Goal: Task Accomplishment & Management: Complete application form

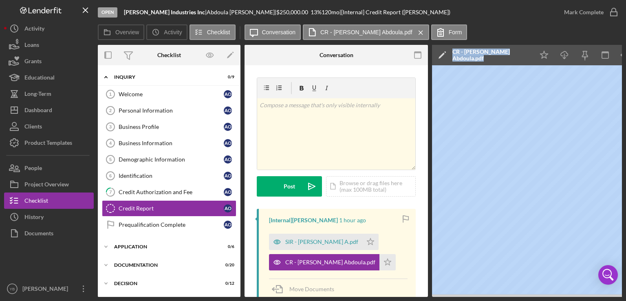
scroll to position [0, 121]
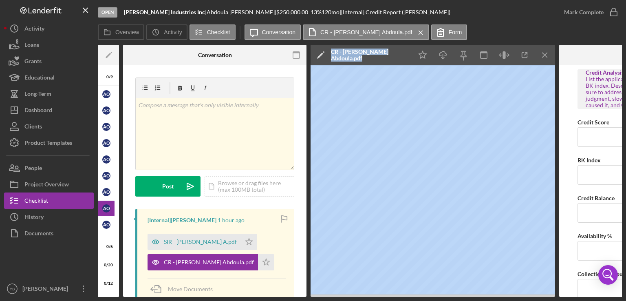
click at [39, 41] on div "Loans" at bounding box center [31, 46] width 15 height 18
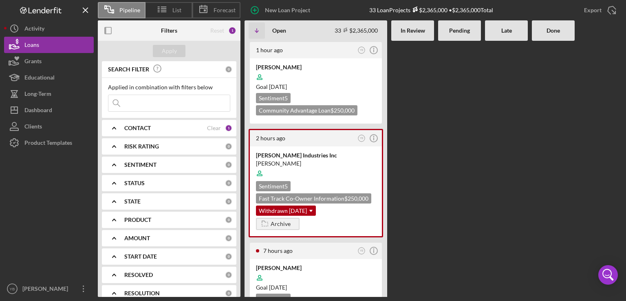
click at [498, 172] on div at bounding box center [506, 169] width 43 height 256
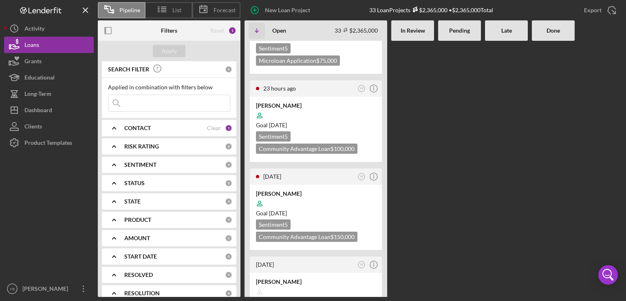
scroll to position [407, 0]
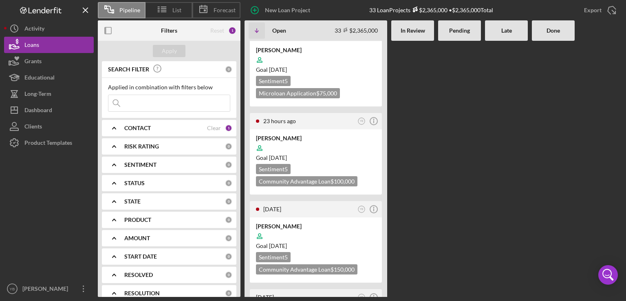
click at [411, 116] on div "1 hour ago YB Icon/Info [PERSON_NAME] Goal [DATE] Sentiment 5 Community Advanta…" at bounding box center [432, 169] width 377 height 256
click at [281, 9] on div "New Loan Project" at bounding box center [287, 10] width 45 height 16
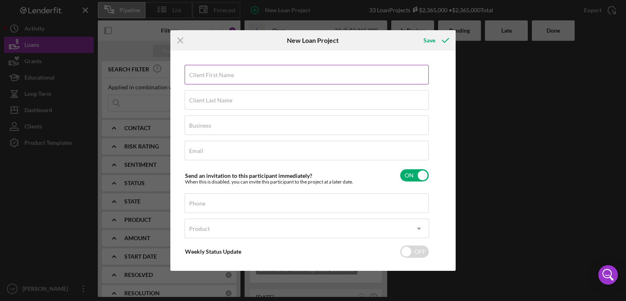
click at [208, 77] on label "Client First Name" at bounding box center [211, 75] width 45 height 7
click at [208, 77] on input "Client First Name" at bounding box center [307, 75] width 244 height 20
paste input "[PERSON_NAME]"
type input "[PERSON_NAME]"
click at [201, 95] on div "Client Last Name Required" at bounding box center [307, 100] width 244 height 20
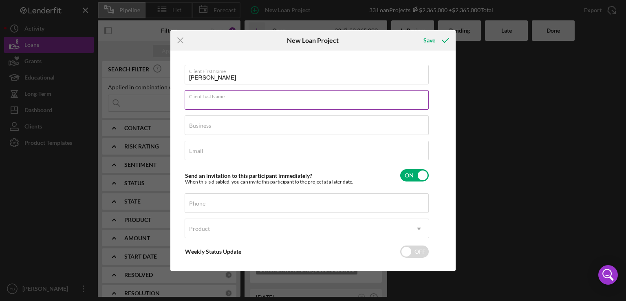
paste input "[PERSON_NAME]"
type input "[PERSON_NAME]"
click at [242, 75] on input "[PERSON_NAME]" at bounding box center [307, 75] width 244 height 20
type input "[PERSON_NAME]"
click at [216, 127] on input "Business" at bounding box center [307, 125] width 244 height 20
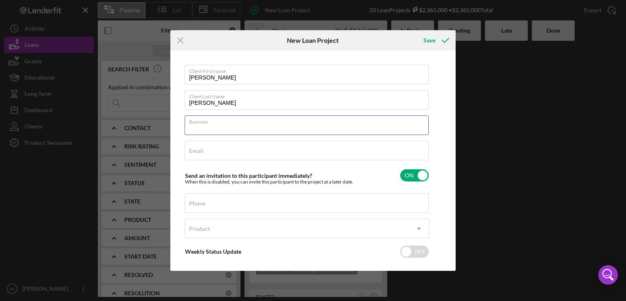
paste input "A & C MEATS & RESTAURANT SUPPLIES LLC"
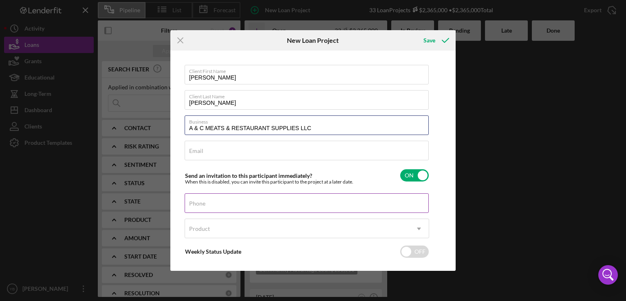
type input "A & C MEATS & RESTAURANT SUPPLIES LLC"
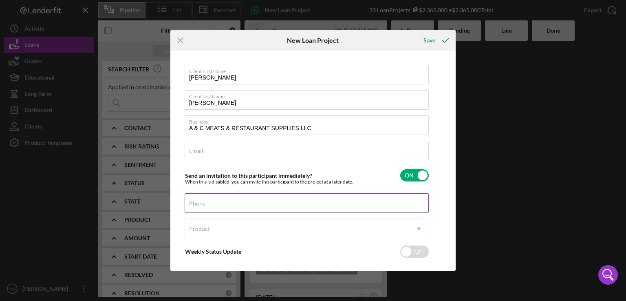
click at [198, 205] on label "Phone" at bounding box center [197, 203] width 16 height 7
click at [198, 205] on input "Phone" at bounding box center [307, 203] width 244 height 20
type input "[PHONE_NUMBER]"
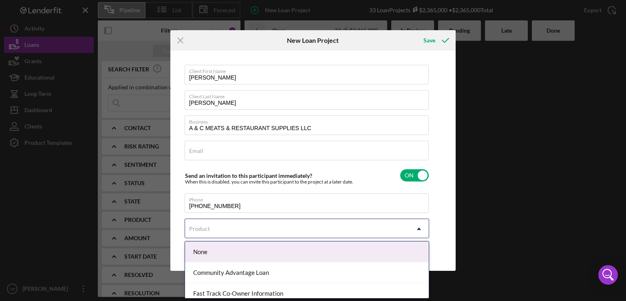
click at [420, 231] on icon "Icon/Dropdown Arrow" at bounding box center [419, 229] width 20 height 20
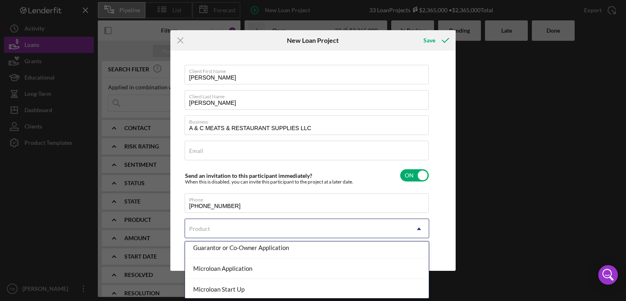
scroll to position [88, 0]
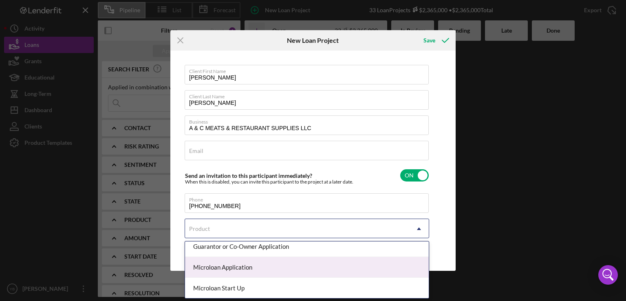
click at [291, 272] on div "Microloan Application" at bounding box center [307, 267] width 244 height 21
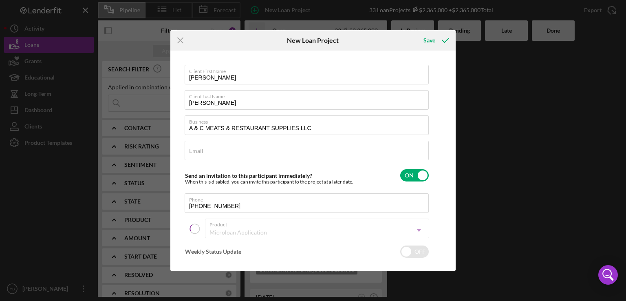
checkbox input "true"
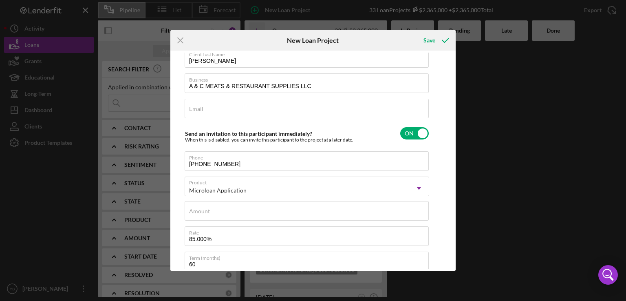
scroll to position [43, 0]
click at [260, 206] on div "Amount" at bounding box center [307, 210] width 244 height 20
type input "$7"
type textarea "Here's a snapshot of information that has been fully approved, as well as the i…"
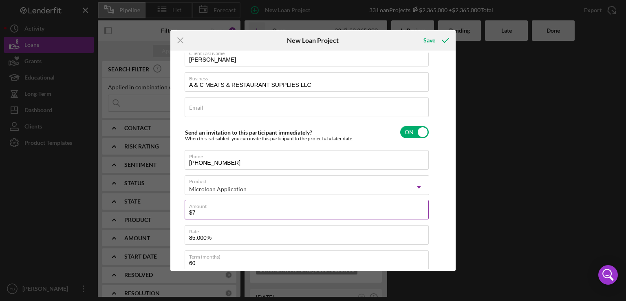
type input "$75"
type textarea "Here's a snapshot of information that has been fully approved, as well as the i…"
type input "$750"
type textarea "Here's a snapshot of information that has been fully approved, as well as the i…"
type input "$7,500"
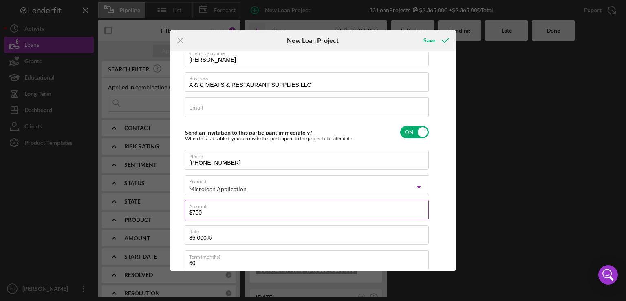
type textarea "Here's a snapshot of information that has been fully approved, as well as the i…"
type input "$75,000"
type textarea "Here's a snapshot of information that has been fully approved, as well as the i…"
type input "$75,000"
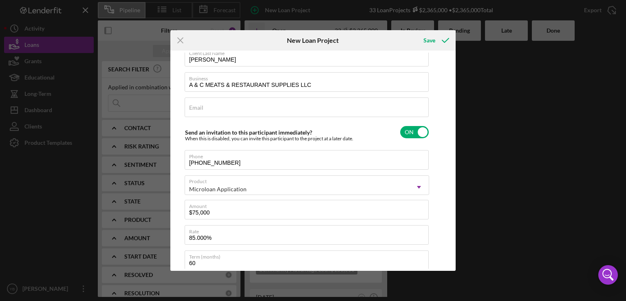
type textarea "Here's a snapshot of information that has been fully approved, as well as the i…"
drag, startPoint x: 454, startPoint y: 178, endPoint x: 453, endPoint y: 154, distance: 23.2
click at [453, 154] on div "Client First Name [PERSON_NAME] Client Last Name [PERSON_NAME] Business A & C M…" at bounding box center [312, 161] width 285 height 220
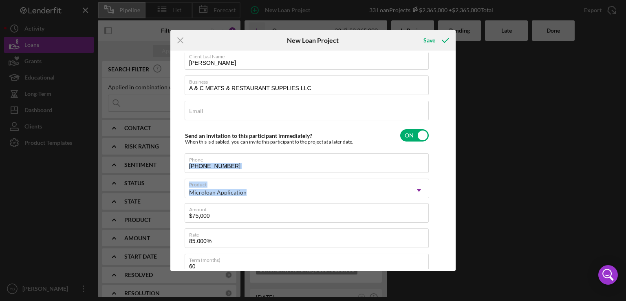
scroll to position [0, 0]
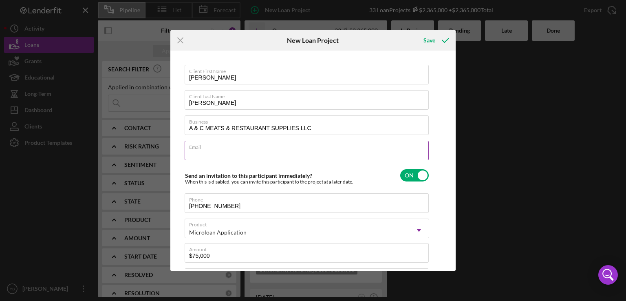
click at [213, 148] on div "Email Required" at bounding box center [307, 151] width 244 height 20
paste input "[EMAIL_ADDRESS][DOMAIN_NAME]"
type input "[EMAIL_ADDRESS][DOMAIN_NAME]"
type textarea "Here's a snapshot of information that has been fully approved, as well as the i…"
type input "[EMAIL_ADDRESS][DOMAIN_NAME]"
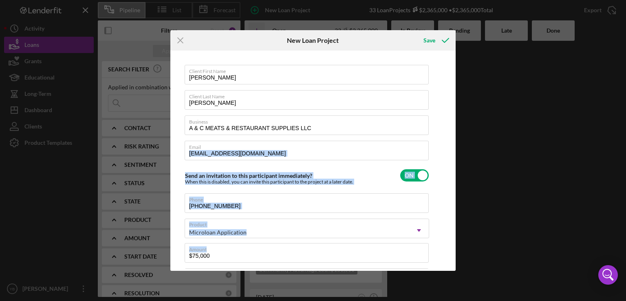
drag, startPoint x: 450, startPoint y: 155, endPoint x: 450, endPoint y: 215, distance: 59.9
click at [450, 215] on div "Client First Name [PERSON_NAME] Client Last Name [PERSON_NAME] Business A & C M…" at bounding box center [312, 161] width 281 height 216
drag, startPoint x: 451, startPoint y: 159, endPoint x: 451, endPoint y: 163, distance: 4.5
click at [451, 163] on div "Client First Name [PERSON_NAME] Client Last Name [PERSON_NAME] Business A & C M…" at bounding box center [312, 161] width 281 height 216
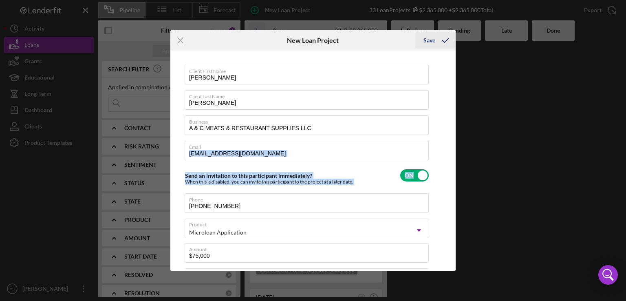
click at [443, 44] on icon "submit" at bounding box center [445, 40] width 20 height 20
type textarea "Here's a snapshot of information that has been fully approved, as well as the i…"
checkbox input "false"
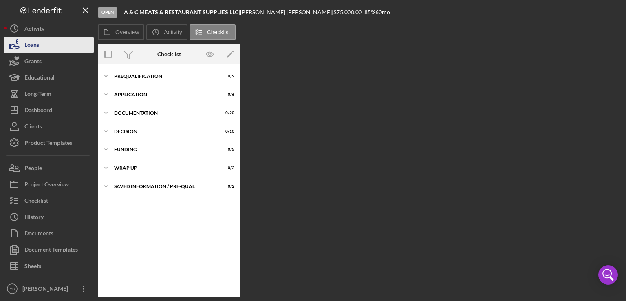
click at [38, 46] on div "Loans" at bounding box center [31, 46] width 15 height 18
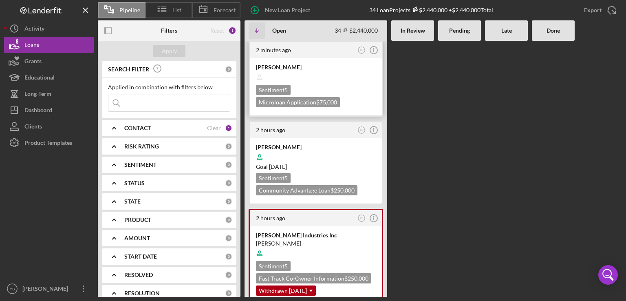
click at [319, 75] on div at bounding box center [316, 76] width 120 height 15
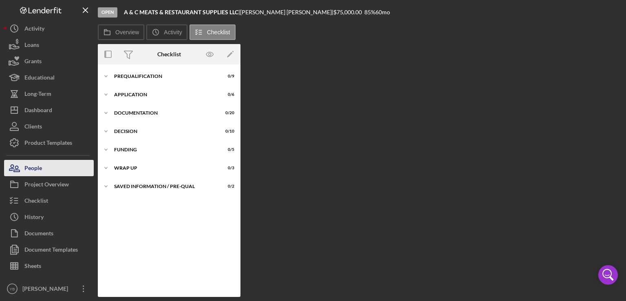
click at [54, 170] on button "People" at bounding box center [49, 168] width 90 height 16
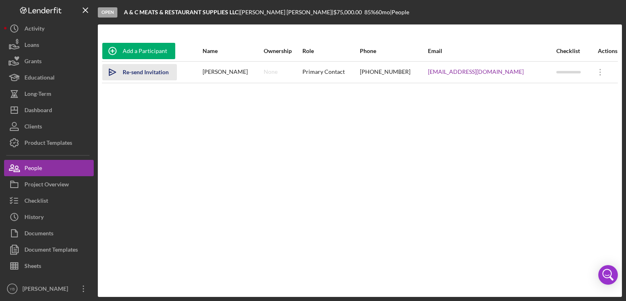
click at [142, 73] on div "Re-send Invitation" at bounding box center [146, 72] width 46 height 16
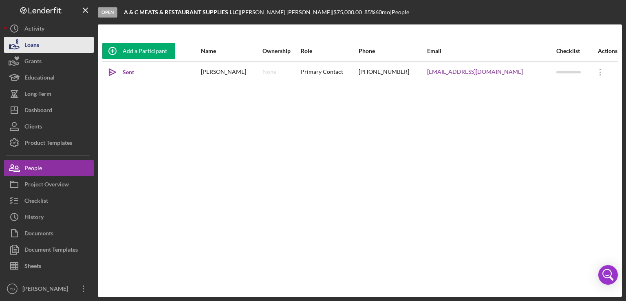
click at [36, 41] on div "Loans" at bounding box center [31, 46] width 15 height 18
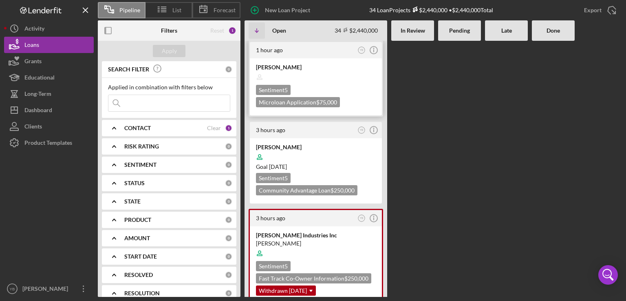
click at [329, 77] on div at bounding box center [316, 76] width 120 height 15
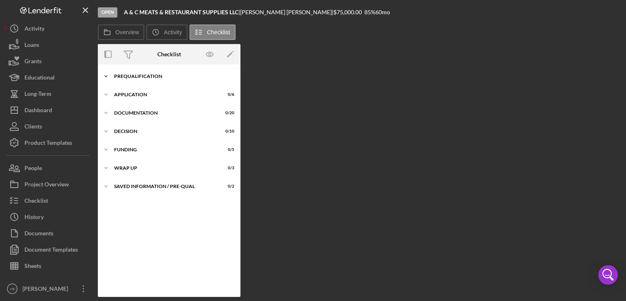
click at [148, 74] on div "Prequalification" at bounding box center [172, 76] width 116 height 5
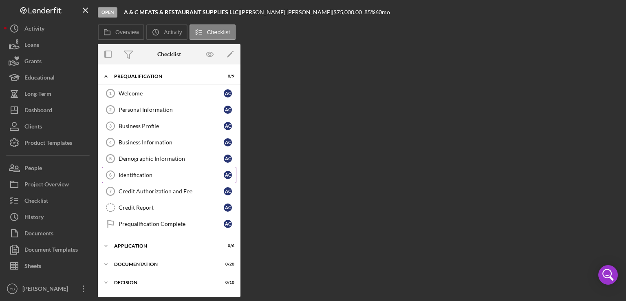
click at [148, 176] on div "Identification" at bounding box center [171, 175] width 105 height 7
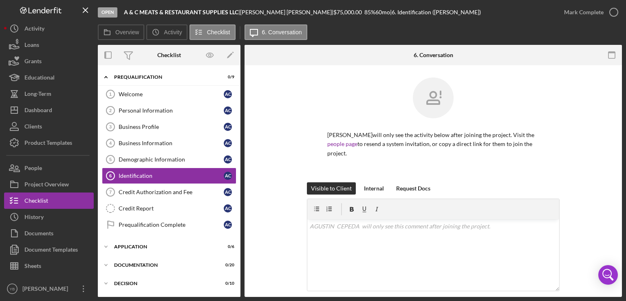
click at [598, 188] on div "Visible to Client Internal Request Docs v Color teal Color pink Remove color Ad…" at bounding box center [433, 256] width 353 height 148
drag, startPoint x: 619, startPoint y: 205, endPoint x: 592, endPoint y: 151, distance: 60.5
click at [592, 151] on div "[PERSON_NAME] will only see the activity below after joining the project. Visit…" at bounding box center [432, 254] width 377 height 379
click at [592, 151] on div "[PERSON_NAME] will only see the activity below after joining the project. Visit…" at bounding box center [433, 129] width 353 height 105
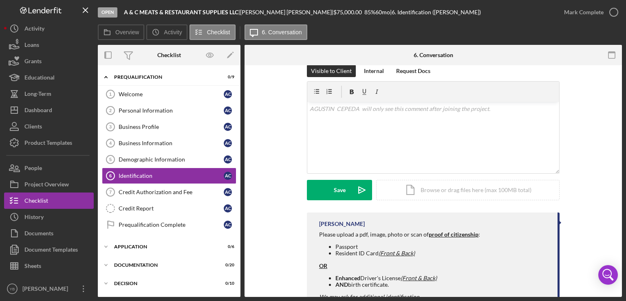
scroll to position [147, 0]
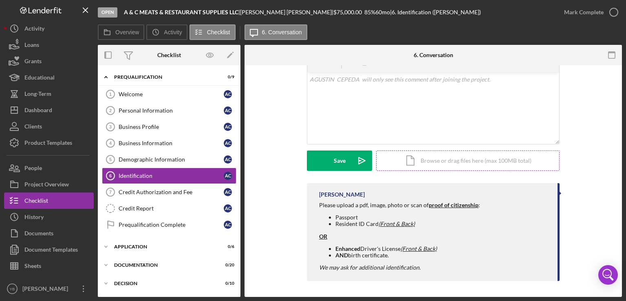
click at [463, 166] on div "Icon/Document Browse or drag files here (max 100MB total) Tap to choose files o…" at bounding box center [467, 160] width 183 height 20
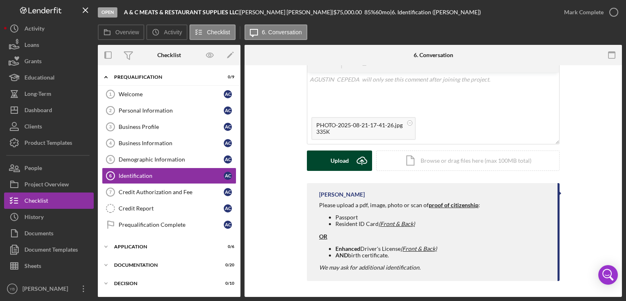
click at [336, 162] on div "Upload" at bounding box center [339, 160] width 18 height 20
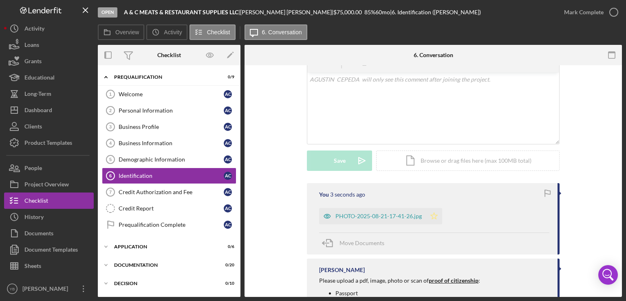
click at [436, 216] on icon "Icon/Star" at bounding box center [434, 216] width 16 height 16
click at [152, 177] on div "Identification" at bounding box center [171, 175] width 105 height 7
click at [577, 16] on div "Mark Complete" at bounding box center [584, 12] width 40 height 16
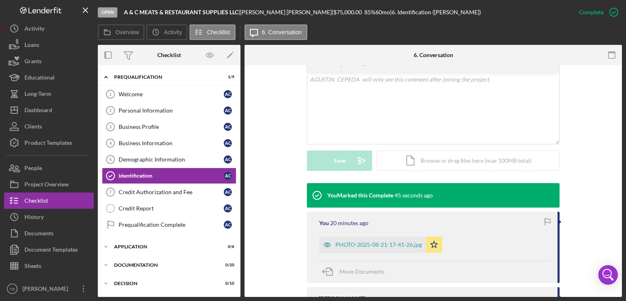
drag, startPoint x: 242, startPoint y: 139, endPoint x: 237, endPoint y: 196, distance: 56.4
click at [237, 196] on div "Overview Internal Workflow Stage Open Icon/Dropdown Arrow Archive (can unarchiv…" at bounding box center [360, 171] width 524 height 252
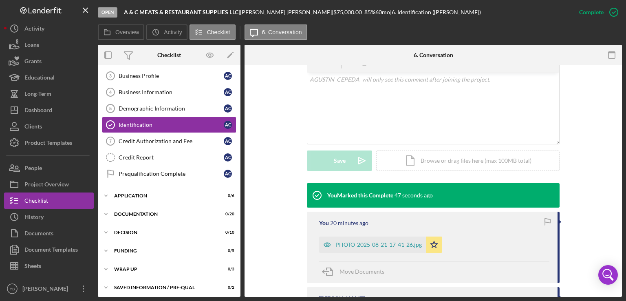
scroll to position [0, 0]
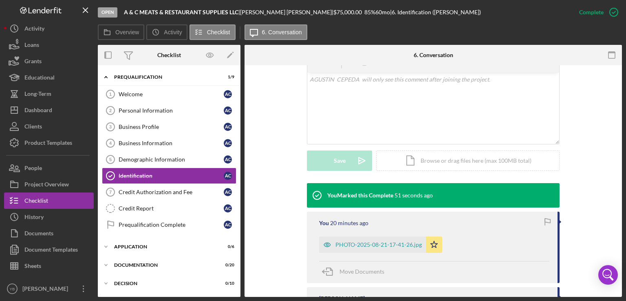
drag, startPoint x: 241, startPoint y: 209, endPoint x: 236, endPoint y: 188, distance: 21.1
click at [236, 188] on div "Overview Internal Workflow Stage Open Icon/Dropdown Arrow Archive (can unarchiv…" at bounding box center [360, 171] width 524 height 252
click at [143, 244] on div "Application" at bounding box center [172, 246] width 116 height 5
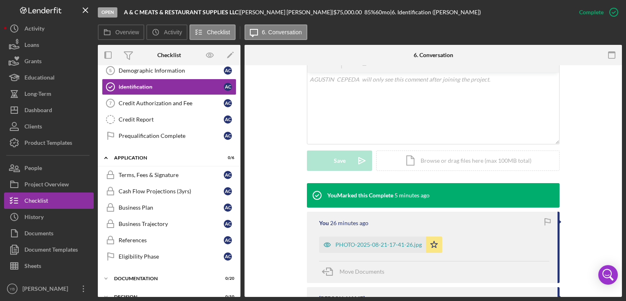
scroll to position [91, 0]
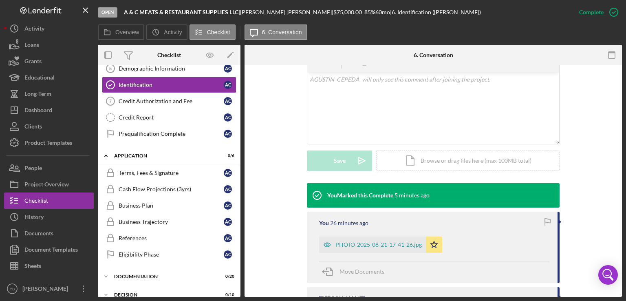
drag, startPoint x: 241, startPoint y: 205, endPoint x: 240, endPoint y: 225, distance: 19.2
click at [240, 225] on div "Overview Internal Workflow Stage Open Icon/Dropdown Arrow Archive (can unarchiv…" at bounding box center [360, 171] width 524 height 252
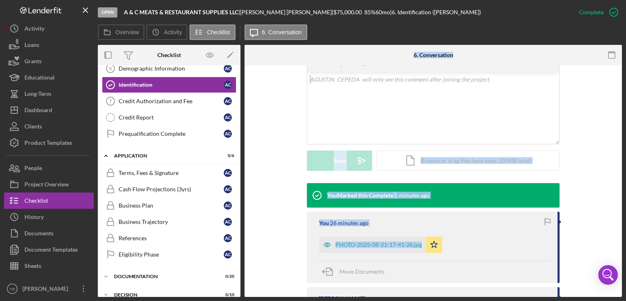
drag, startPoint x: 240, startPoint y: 218, endPoint x: 246, endPoint y: 269, distance: 50.8
click at [246, 269] on div "Overview Internal Workflow Stage Open Icon/Dropdown Arrow Archive (can unarchiv…" at bounding box center [360, 171] width 524 height 252
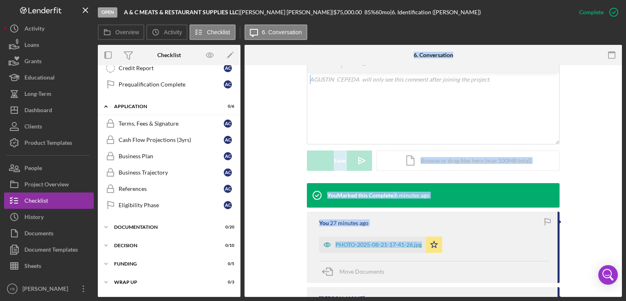
scroll to position [154, 0]
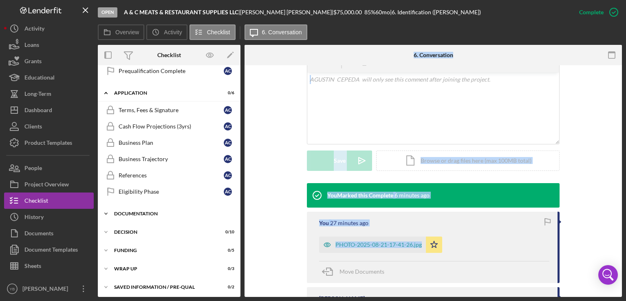
click at [143, 215] on div "Icon/Expander Documentation 0 / 20" at bounding box center [169, 213] width 143 height 16
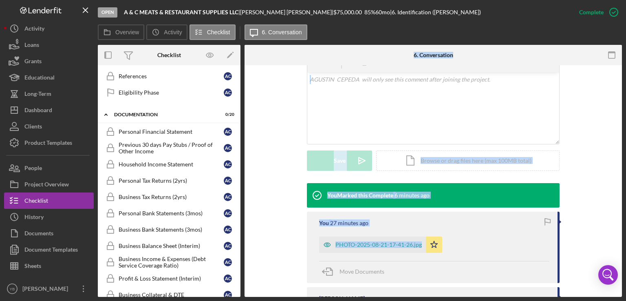
scroll to position [255, 0]
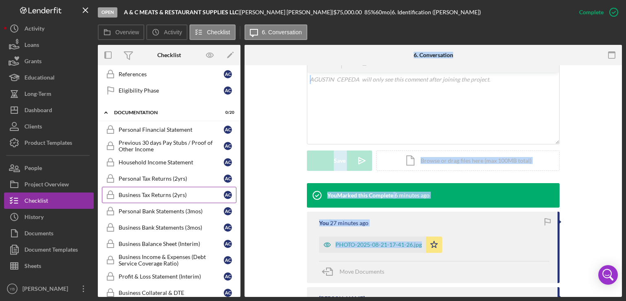
click at [161, 192] on div "Business Tax Returns (2yrs)" at bounding box center [171, 195] width 105 height 7
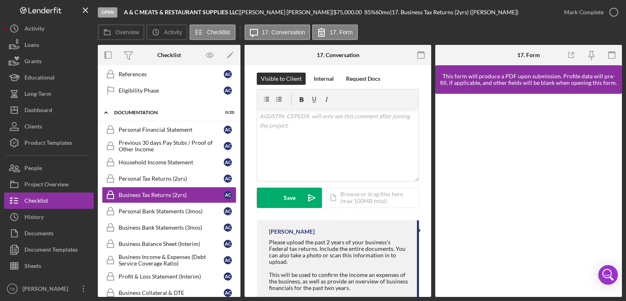
scroll to position [140, 0]
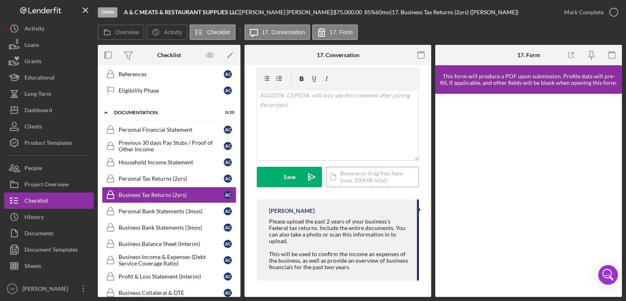
click at [357, 174] on div "Icon/Document Browse or drag files here (max 100MB total) Tap to choose files o…" at bounding box center [372, 177] width 93 height 20
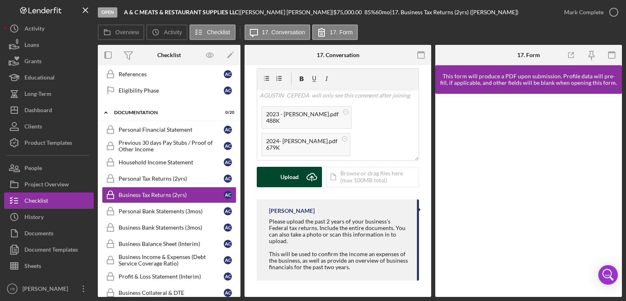
click at [284, 181] on div "Upload" at bounding box center [289, 177] width 18 height 20
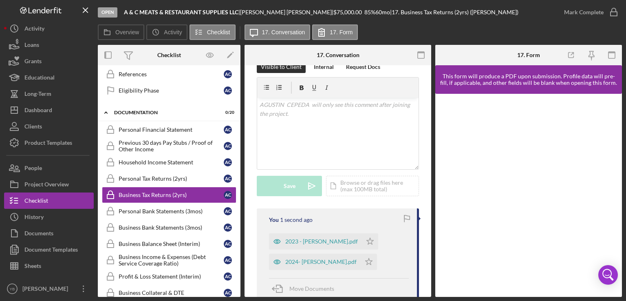
scroll to position [149, 0]
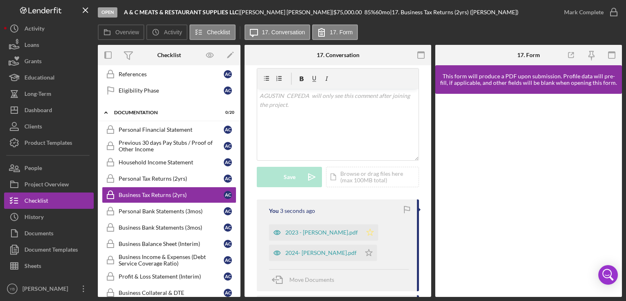
click at [373, 232] on icon "Icon/Star" at bounding box center [370, 232] width 16 height 16
click at [372, 253] on polygon "button" at bounding box center [369, 252] width 7 height 7
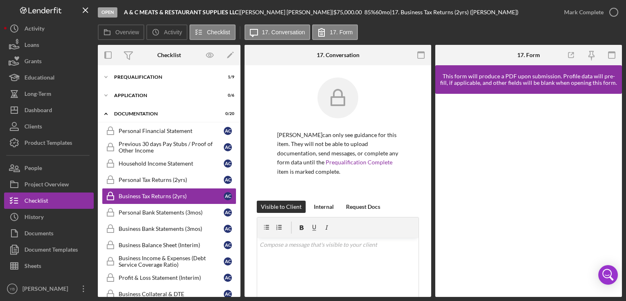
scroll to position [14, 0]
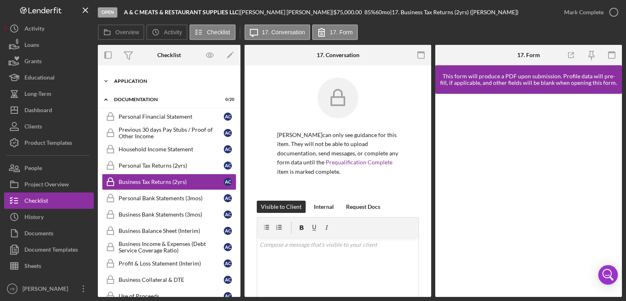
click at [140, 79] on div "Application" at bounding box center [172, 81] width 116 height 5
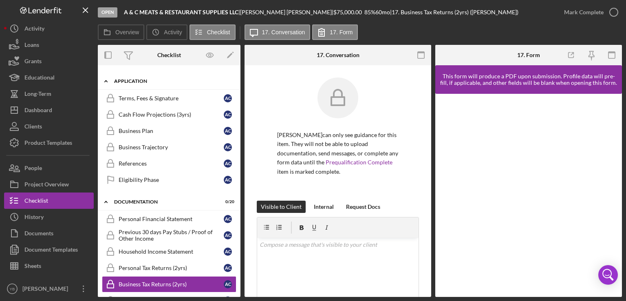
click at [143, 79] on div "Application" at bounding box center [172, 81] width 116 height 5
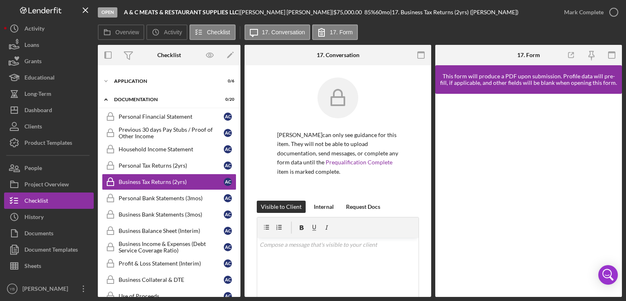
scroll to position [0, 0]
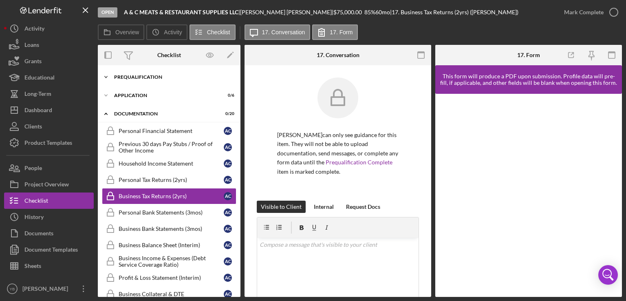
click at [151, 75] on div "Prequalification" at bounding box center [172, 77] width 116 height 5
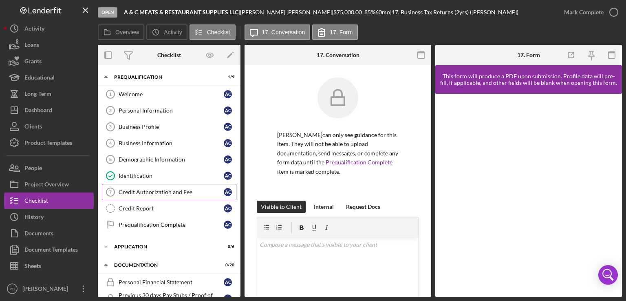
click at [148, 195] on link "Credit Authorization and Fee 7 Credit Authorization and Fee A C" at bounding box center [169, 192] width 134 height 16
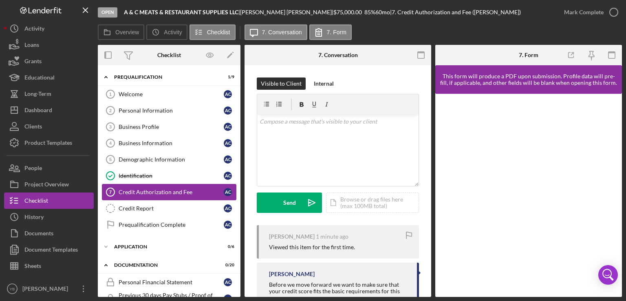
click at [164, 196] on link "Credit Authorization and Fee 7 Credit Authorization and Fee A C" at bounding box center [169, 192] width 134 height 16
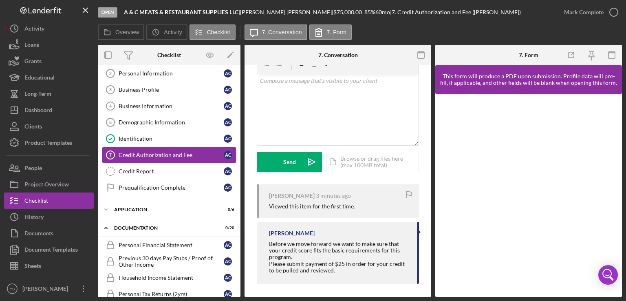
scroll to position [33, 0]
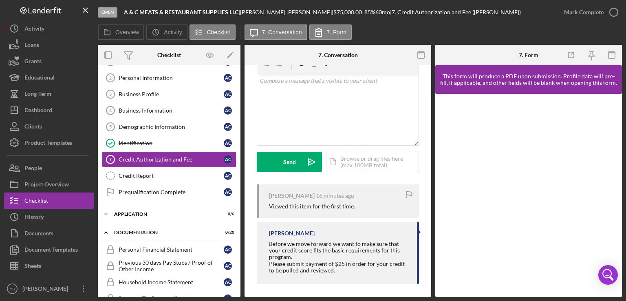
drag, startPoint x: 432, startPoint y: 233, endPoint x: 431, endPoint y: 224, distance: 9.5
click at [431, 224] on div "Overview Internal Workflow Stage Open Icon/Dropdown Arrow Archive (can unarchiv…" at bounding box center [360, 171] width 524 height 252
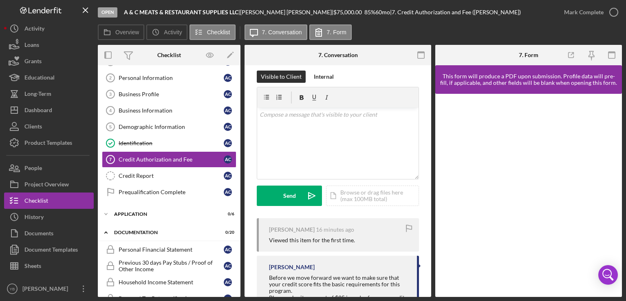
scroll to position [44, 0]
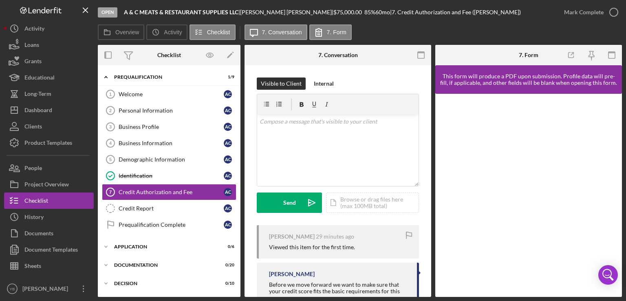
scroll to position [10, 0]
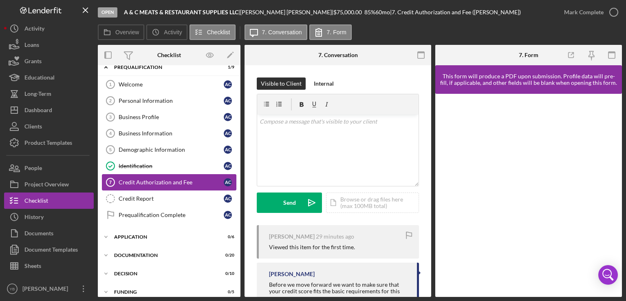
click at [154, 182] on div "Credit Authorization and Fee" at bounding box center [171, 182] width 105 height 7
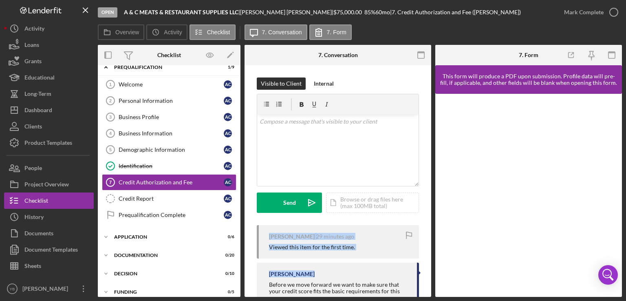
drag, startPoint x: 431, startPoint y: 211, endPoint x: 429, endPoint y: 271, distance: 59.1
click at [429, 271] on div "Overview Internal Workflow Stage Open Icon/Dropdown Arrow Archive (can unarchiv…" at bounding box center [360, 171] width 524 height 252
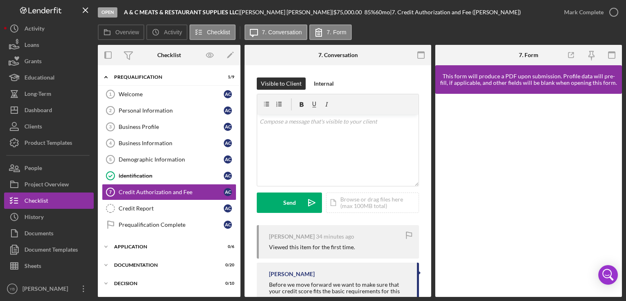
scroll to position [53, 0]
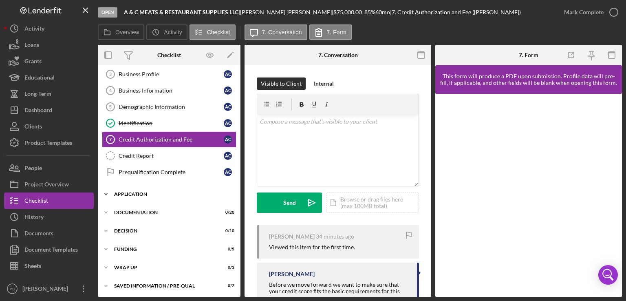
click at [128, 192] on div "Application" at bounding box center [172, 194] width 116 height 5
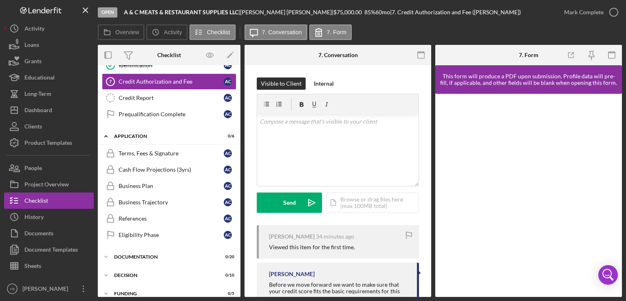
scroll to position [154, 0]
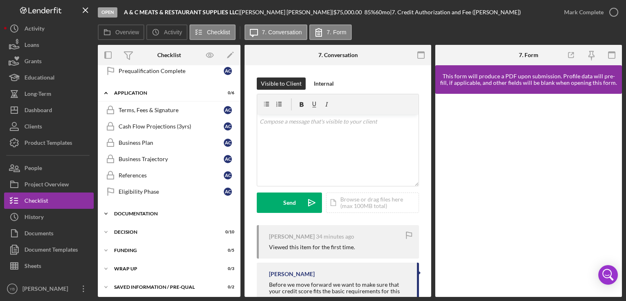
click at [127, 212] on div "Documentation" at bounding box center [172, 213] width 116 height 5
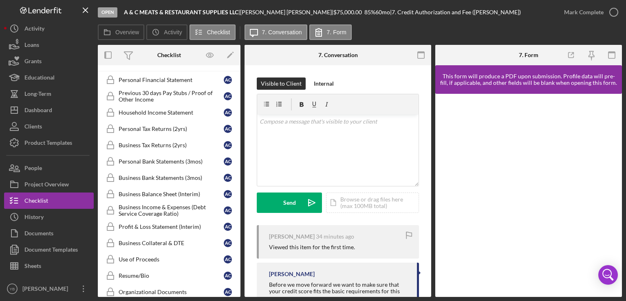
scroll to position [305, 0]
click at [168, 141] on div "Business Tax Returns (2yrs)" at bounding box center [171, 144] width 105 height 7
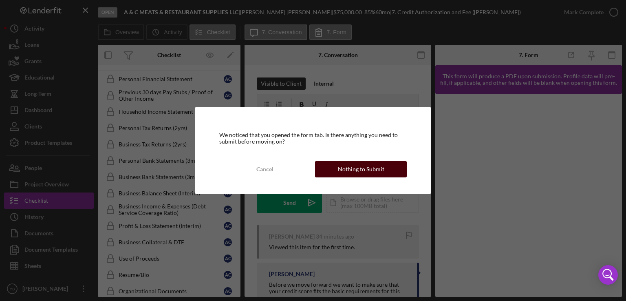
click at [364, 170] on div "Nothing to Submit" at bounding box center [361, 169] width 46 height 16
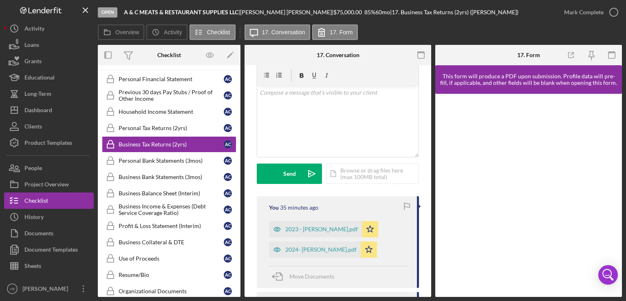
scroll to position [151, 0]
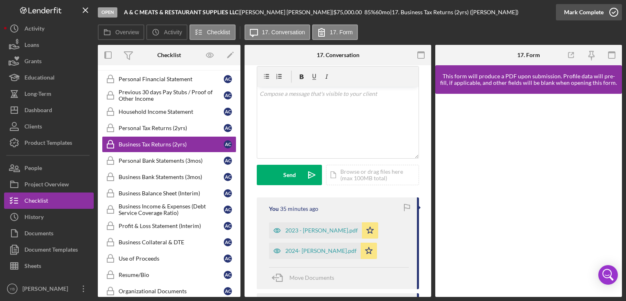
click at [596, 9] on div "Mark Complete" at bounding box center [584, 12] width 40 height 16
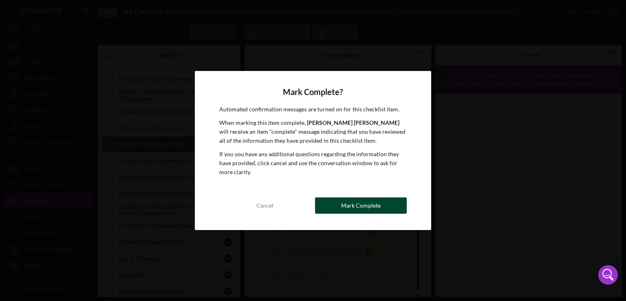
click at [363, 204] on div "Mark Complete" at bounding box center [361, 205] width 40 height 16
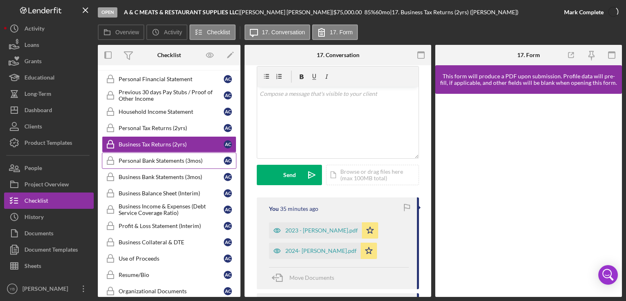
scroll to position [149, 0]
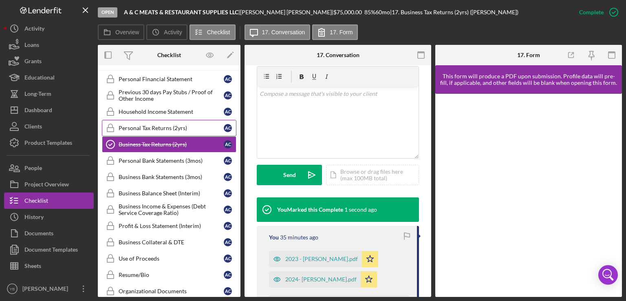
click at [160, 125] on div "Personal Tax Returns (2yrs)" at bounding box center [171, 128] width 105 height 7
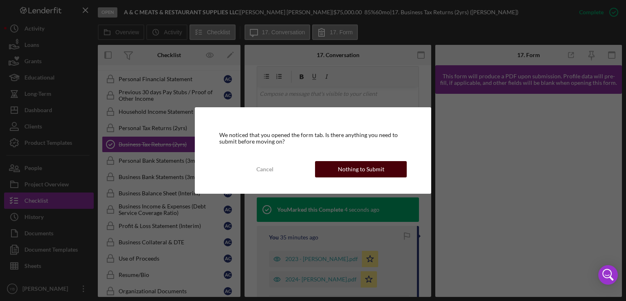
click at [339, 166] on div "Nothing to Submit" at bounding box center [361, 169] width 46 height 16
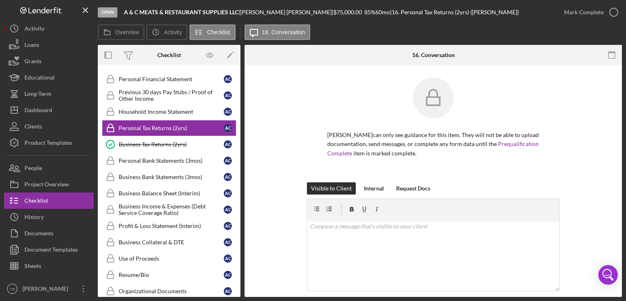
click at [589, 162] on div "AGUSTIN CEPEDA can only see guidance for this item. They will not be able to up…" at bounding box center [433, 129] width 353 height 105
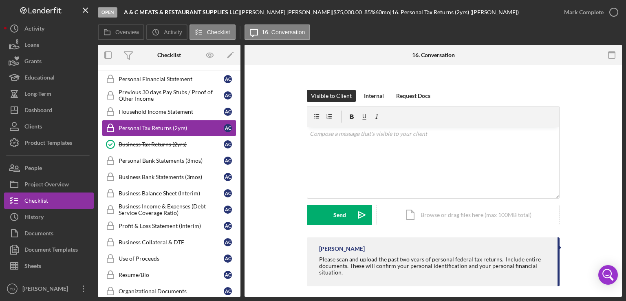
scroll to position [98, 0]
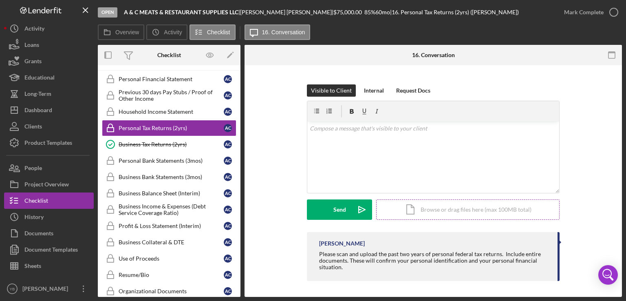
click at [473, 207] on div "Icon/Document Browse or drag files here (max 100MB total) Tap to choose files o…" at bounding box center [467, 209] width 183 height 20
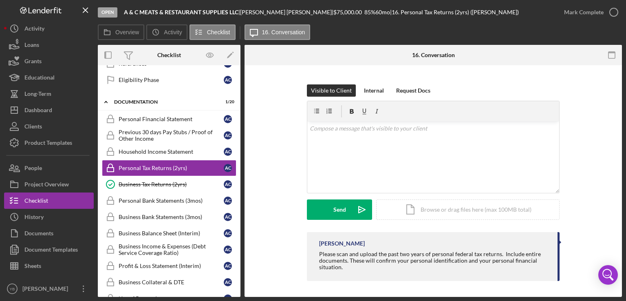
drag, startPoint x: 237, startPoint y: 199, endPoint x: 239, endPoint y: 174, distance: 24.9
click at [239, 174] on div "Icon/Expander Prequalification 1 / 9 Welcome 1 Welcome A C Personal Information…" at bounding box center [169, 180] width 143 height 231
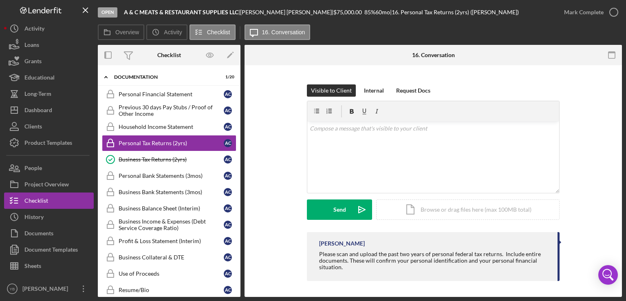
scroll to position [293, 0]
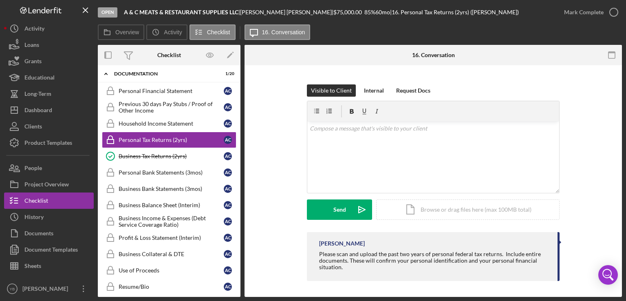
drag, startPoint x: 241, startPoint y: 172, endPoint x: 240, endPoint y: 165, distance: 6.3
click at [240, 165] on div "Overview Internal Workflow Stage Open Icon/Dropdown Arrow Archive (can unarchiv…" at bounding box center [360, 171] width 524 height 252
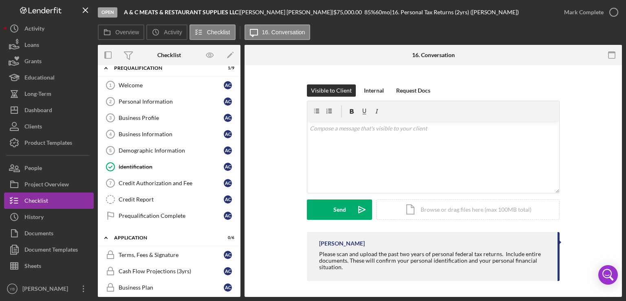
scroll to position [0, 0]
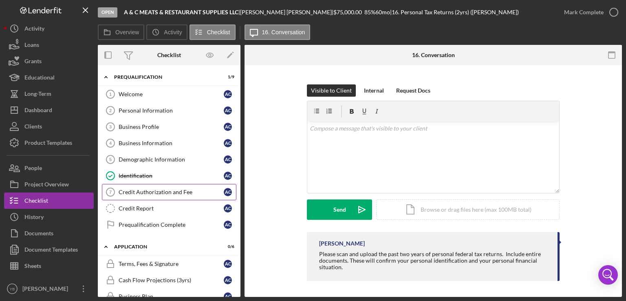
click at [148, 192] on div "Credit Authorization and Fee" at bounding box center [171, 192] width 105 height 7
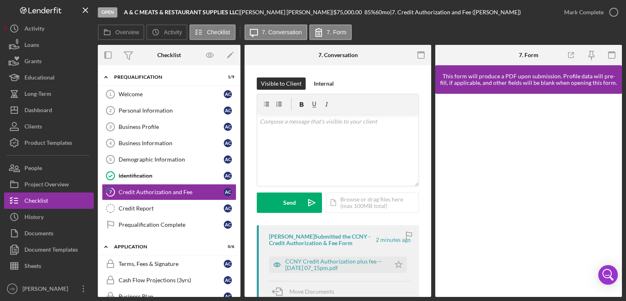
click at [548, 292] on div at bounding box center [528, 195] width 187 height 203
